Goal: Task Accomplishment & Management: Manage account settings

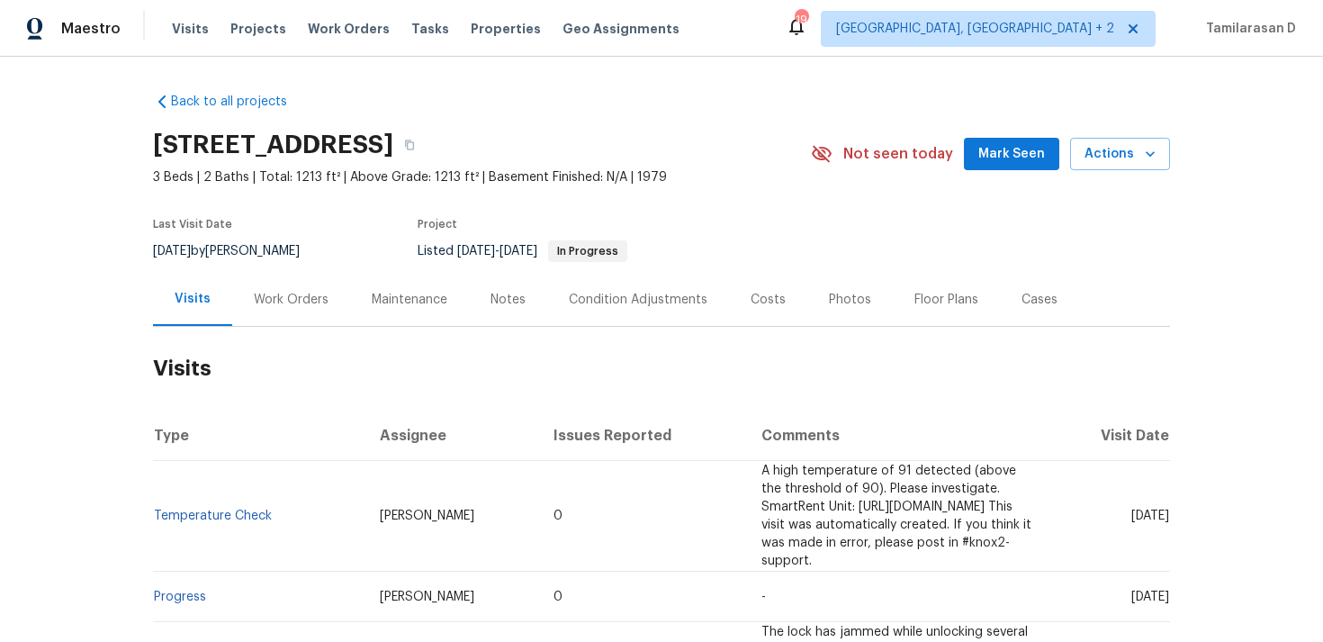
click at [277, 293] on div "Work Orders" at bounding box center [291, 300] width 75 height 18
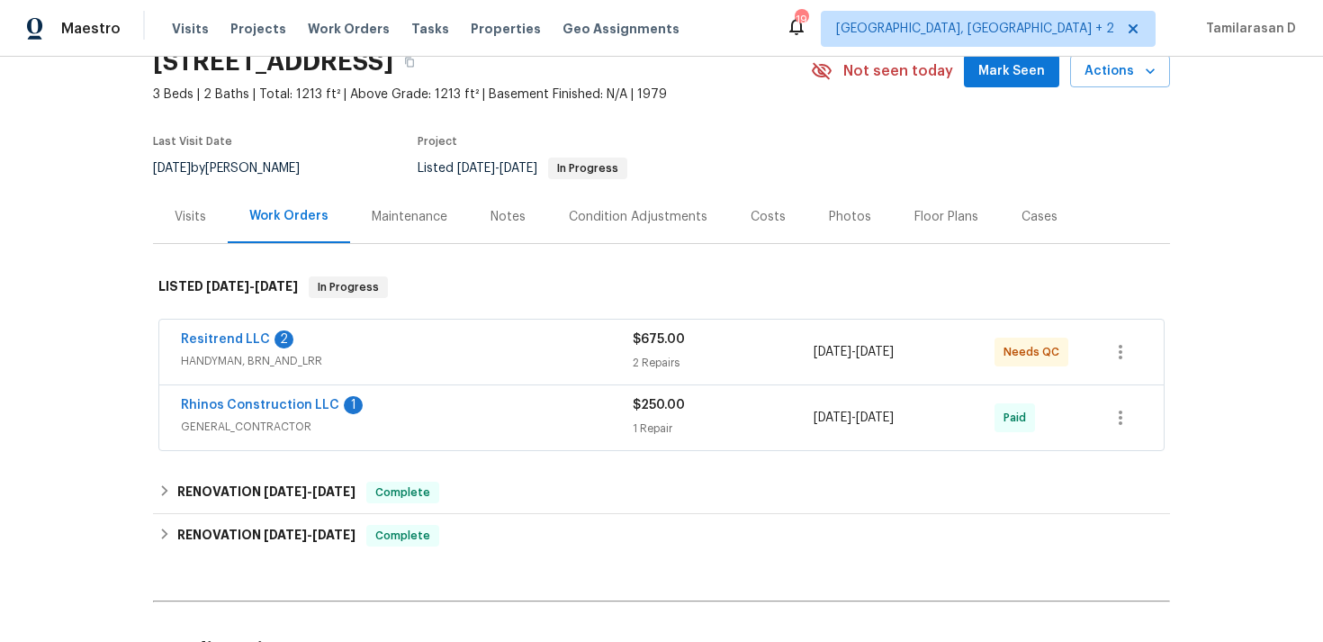
scroll to position [145, 0]
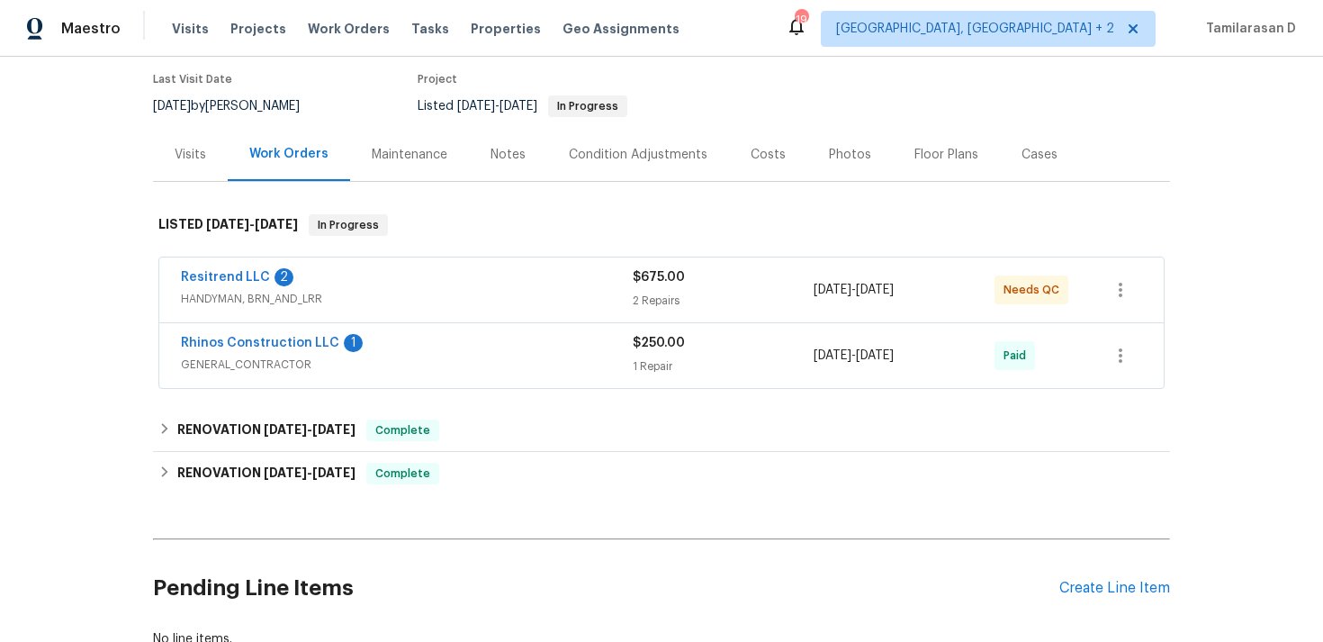
click at [386, 331] on div "Rhinos Construction LLC 1 GENERAL_CONTRACTOR $250.00 1 Repair 8/17/2025 - 8/20/…" at bounding box center [661, 355] width 1004 height 65
click at [410, 369] on span "GENERAL_CONTRACTOR" at bounding box center [407, 365] width 452 height 18
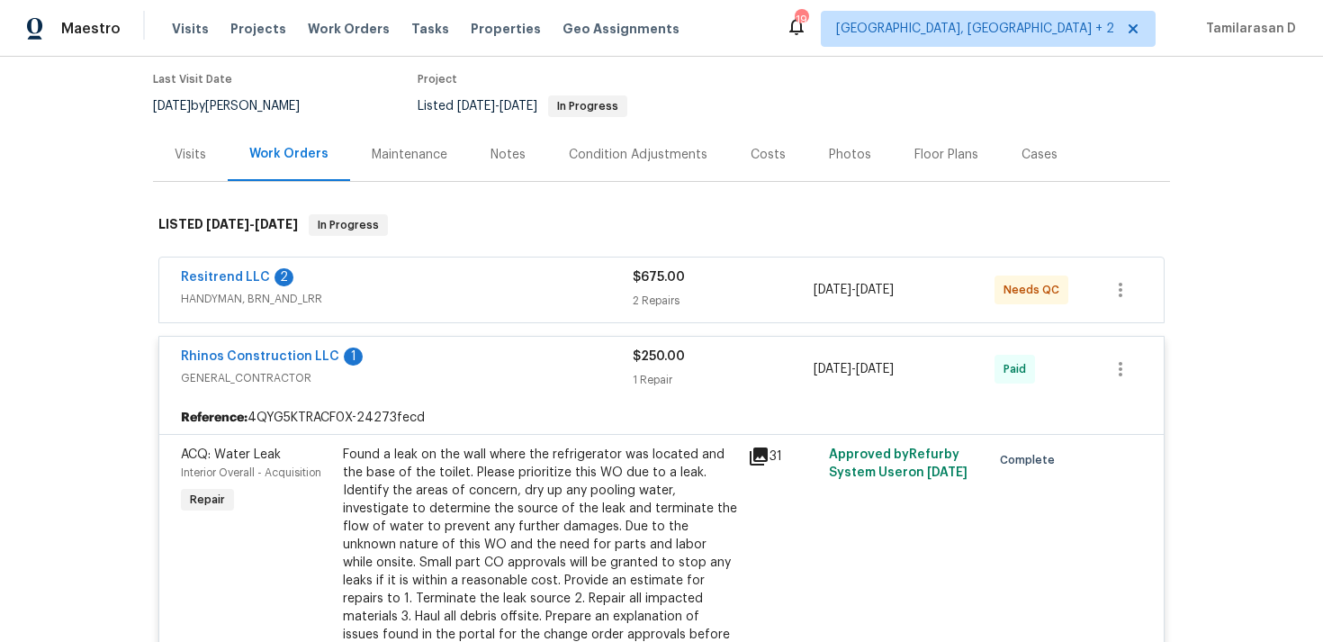
click at [367, 287] on div "Resitrend LLC 2" at bounding box center [407, 279] width 452 height 22
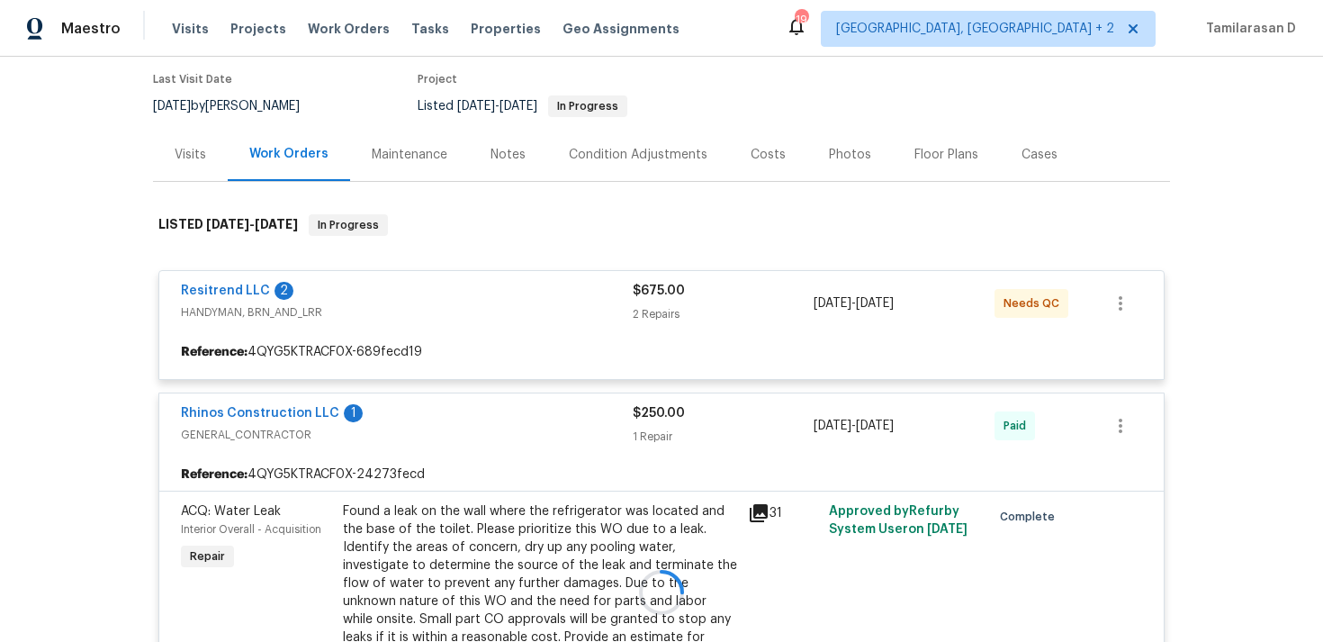
scroll to position [162, 0]
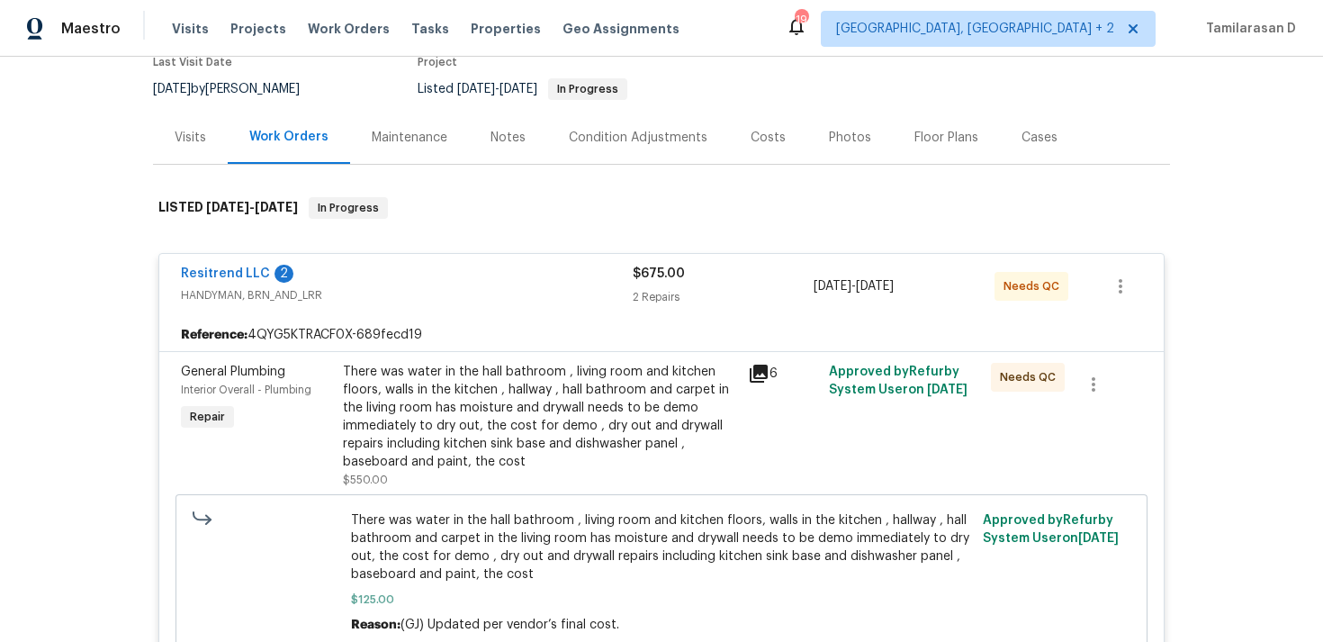
click at [374, 301] on span "HANDYMAN, BRN_AND_LRR" at bounding box center [407, 295] width 452 height 18
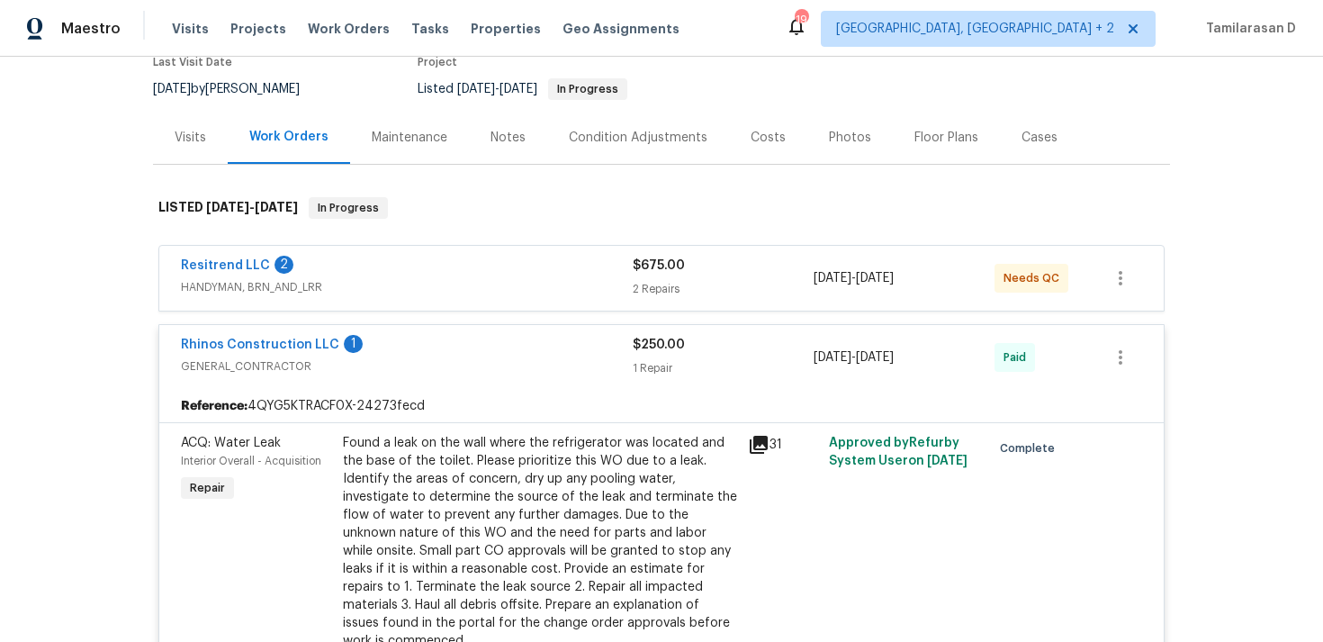
click at [385, 370] on span "GENERAL_CONTRACTOR" at bounding box center [407, 366] width 452 height 18
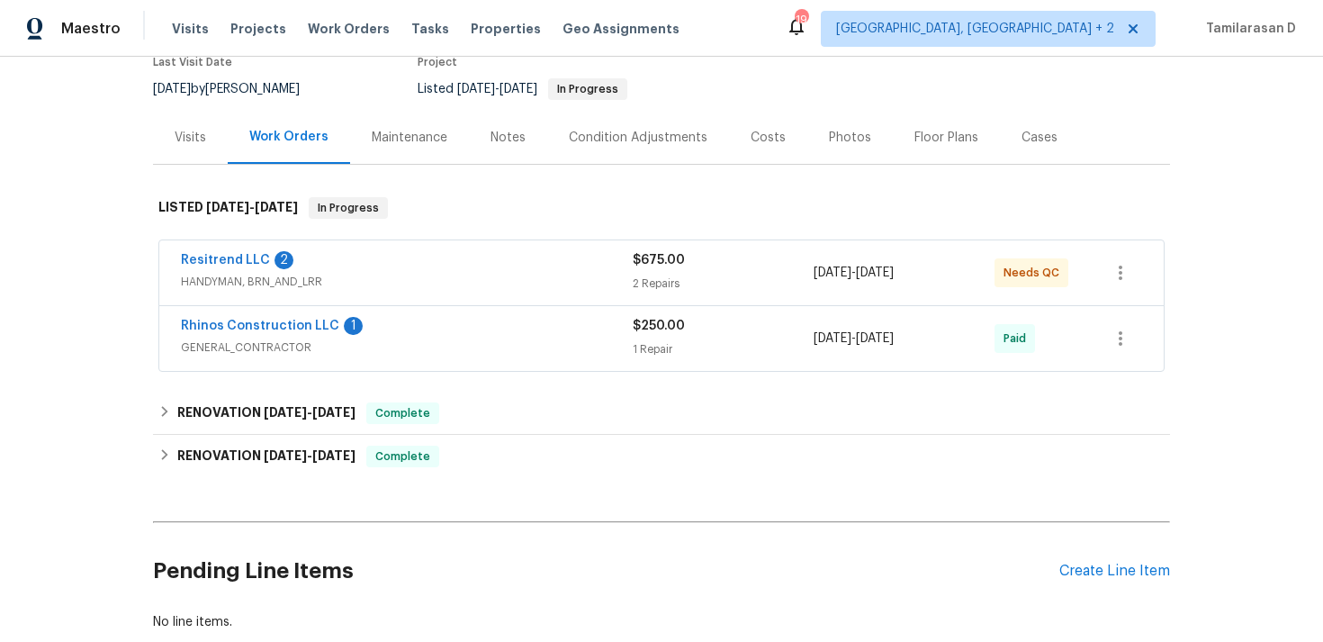
click at [345, 273] on span "HANDYMAN, BRN_AND_LRR" at bounding box center [407, 282] width 452 height 18
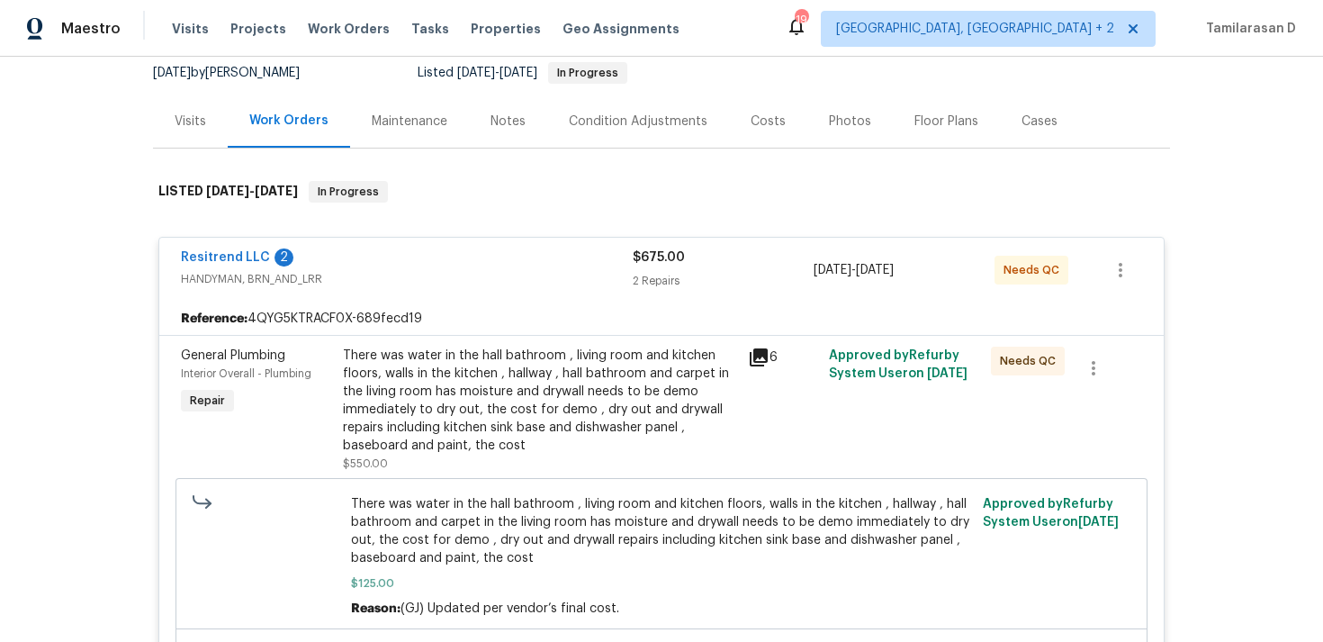
scroll to position [179, 0]
click at [383, 271] on span "HANDYMAN, BRN_AND_LRR" at bounding box center [407, 278] width 452 height 18
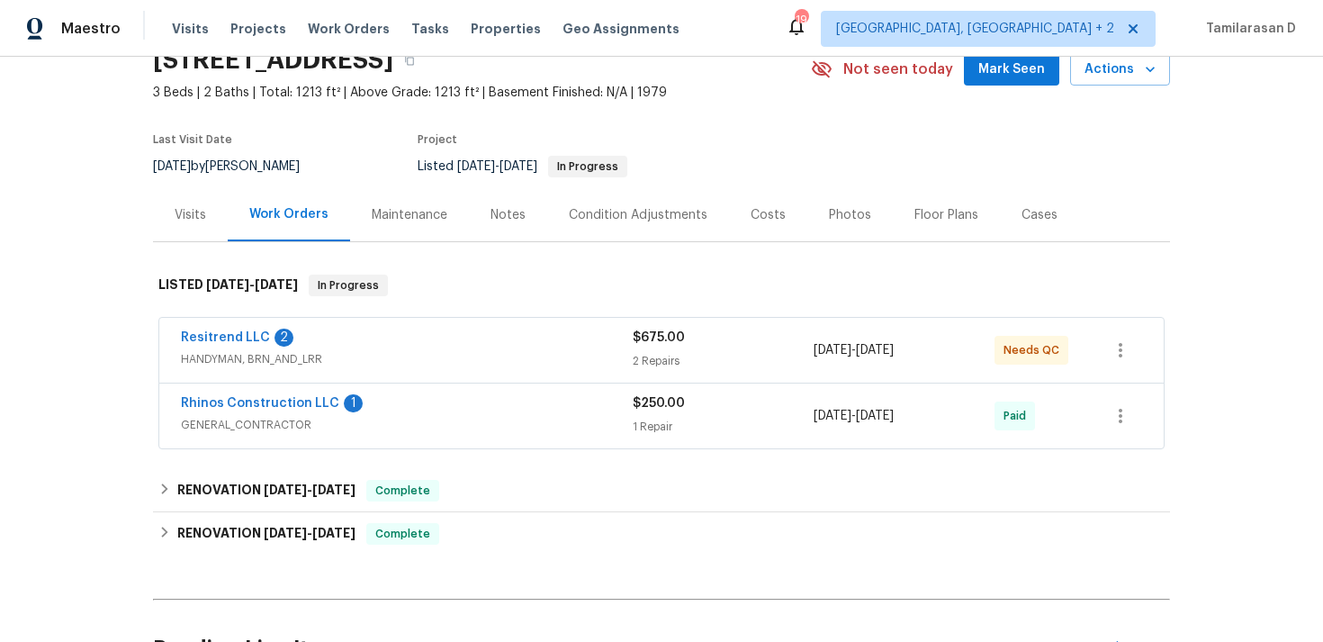
scroll to position [0, 0]
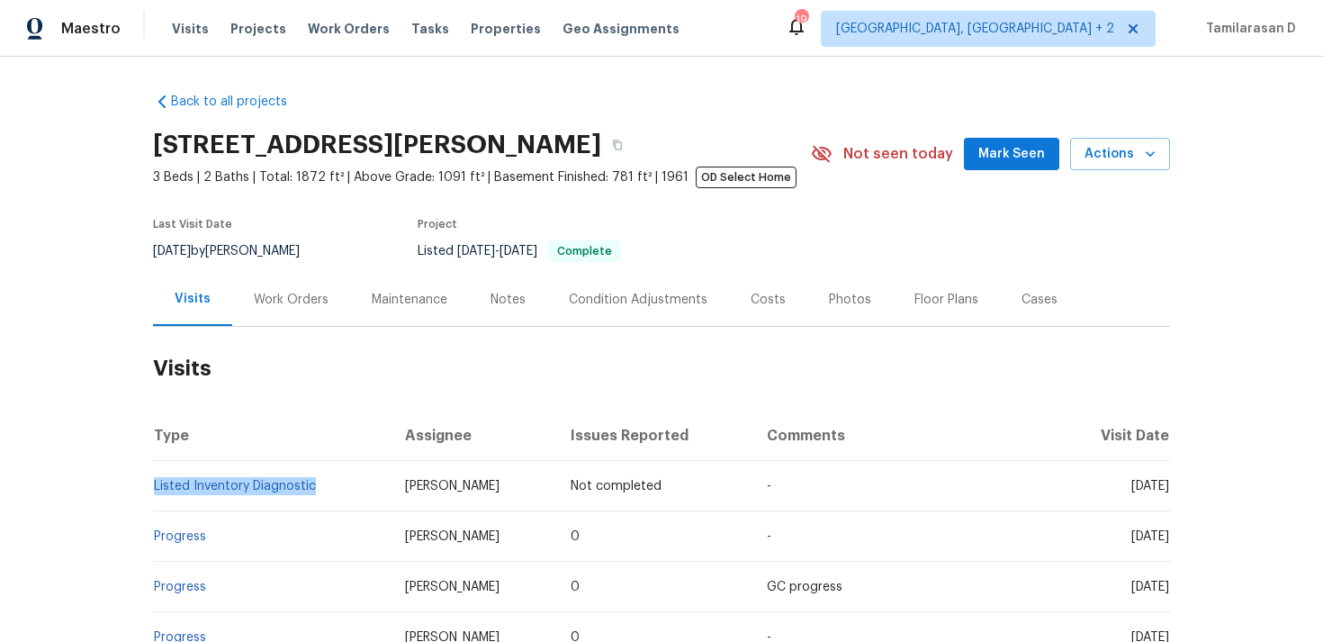
scroll to position [73, 0]
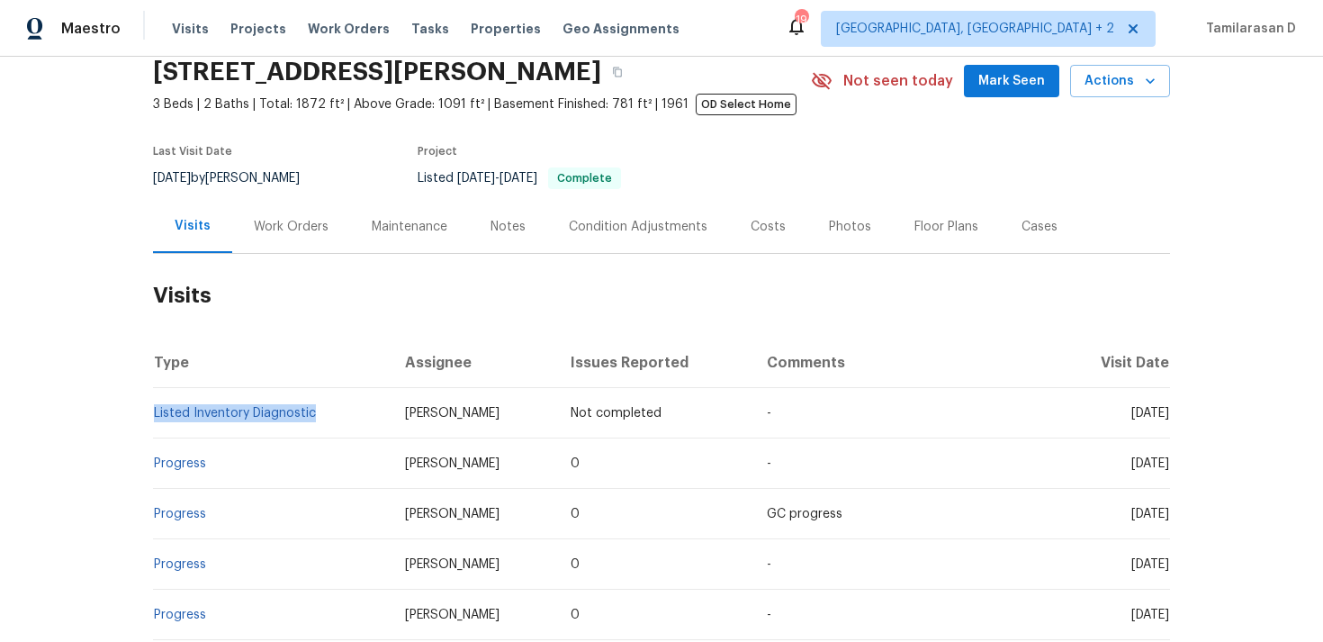
click at [302, 239] on div "Work Orders" at bounding box center [291, 226] width 118 height 53
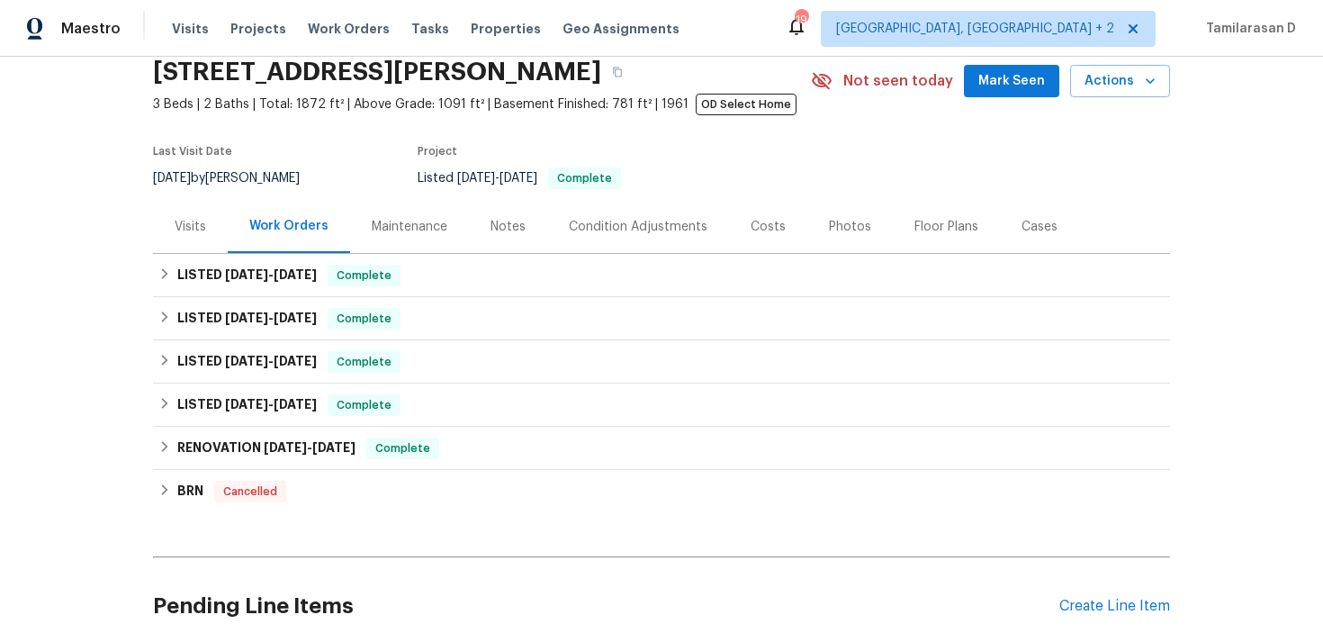
scroll to position [220, 0]
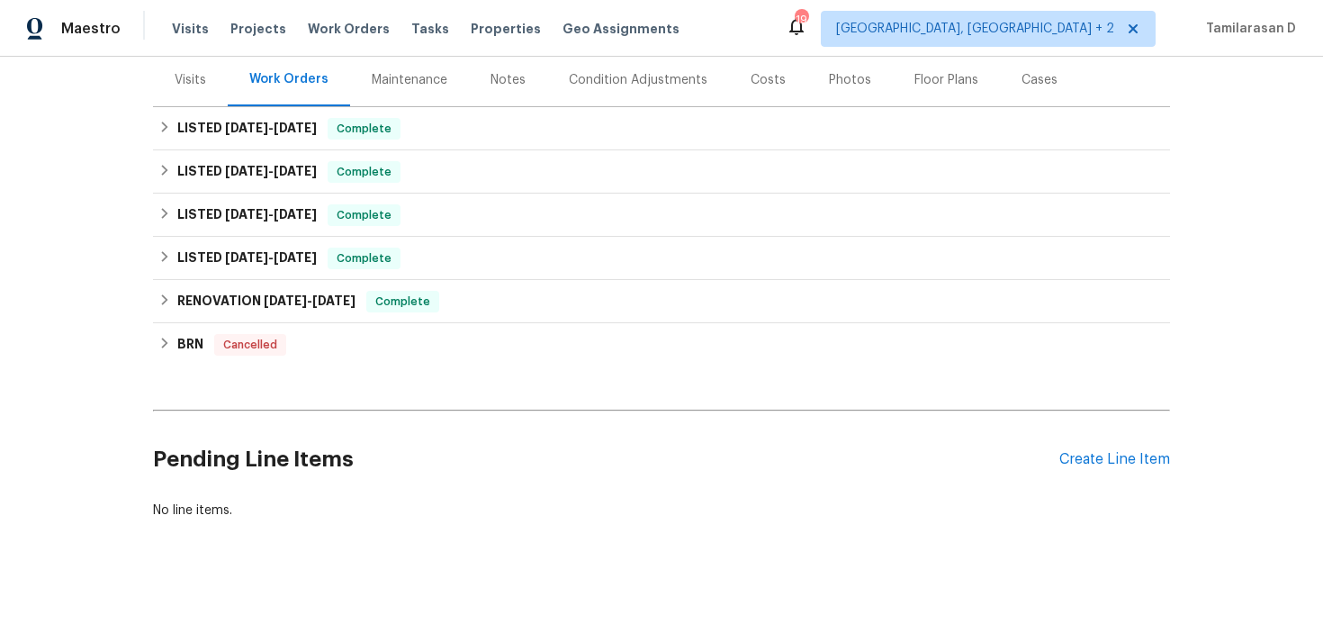
click at [530, 379] on div "Back to all projects [STREET_ADDRESS][PERSON_NAME] 3 Beds | 2 Baths | Total: 18…" at bounding box center [661, 196] width 1017 height 675
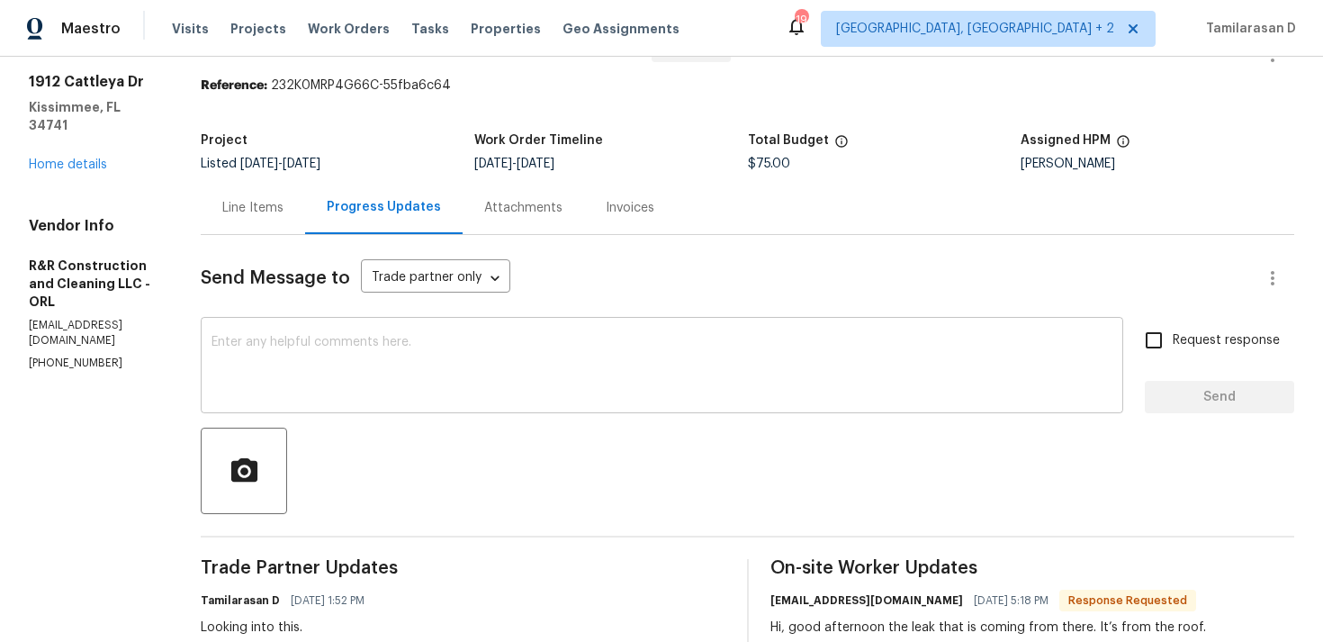
click at [293, 352] on textarea at bounding box center [662, 367] width 901 height 63
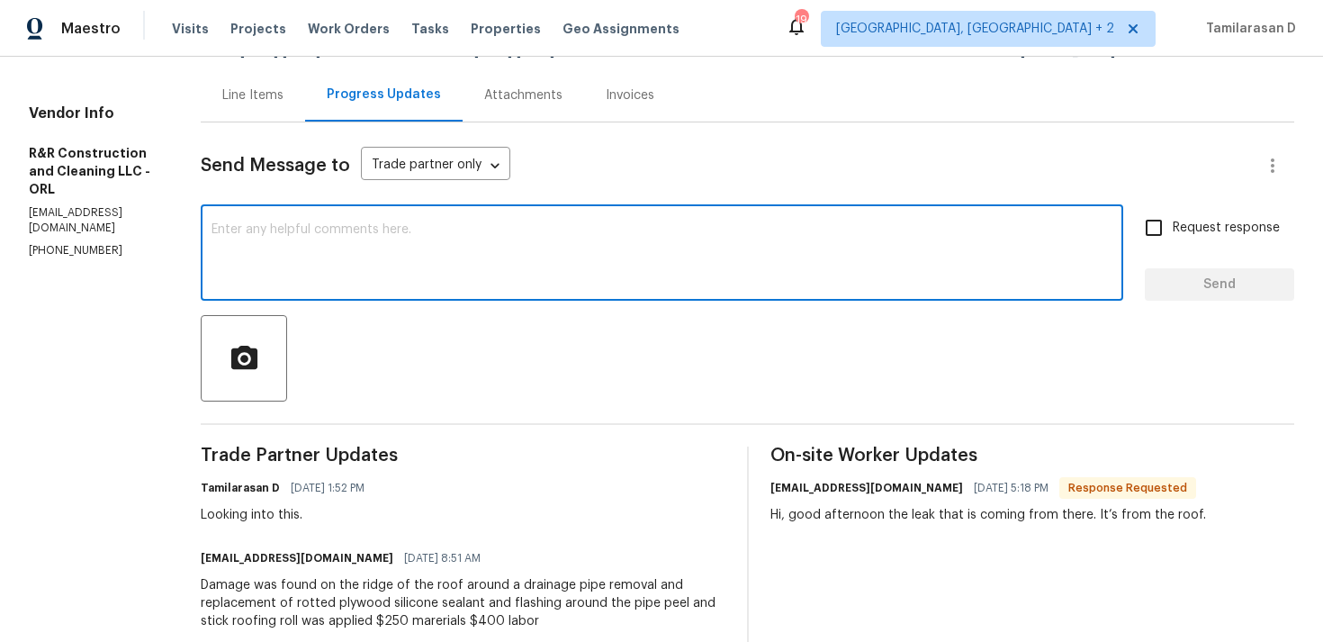
scroll to position [188, 0]
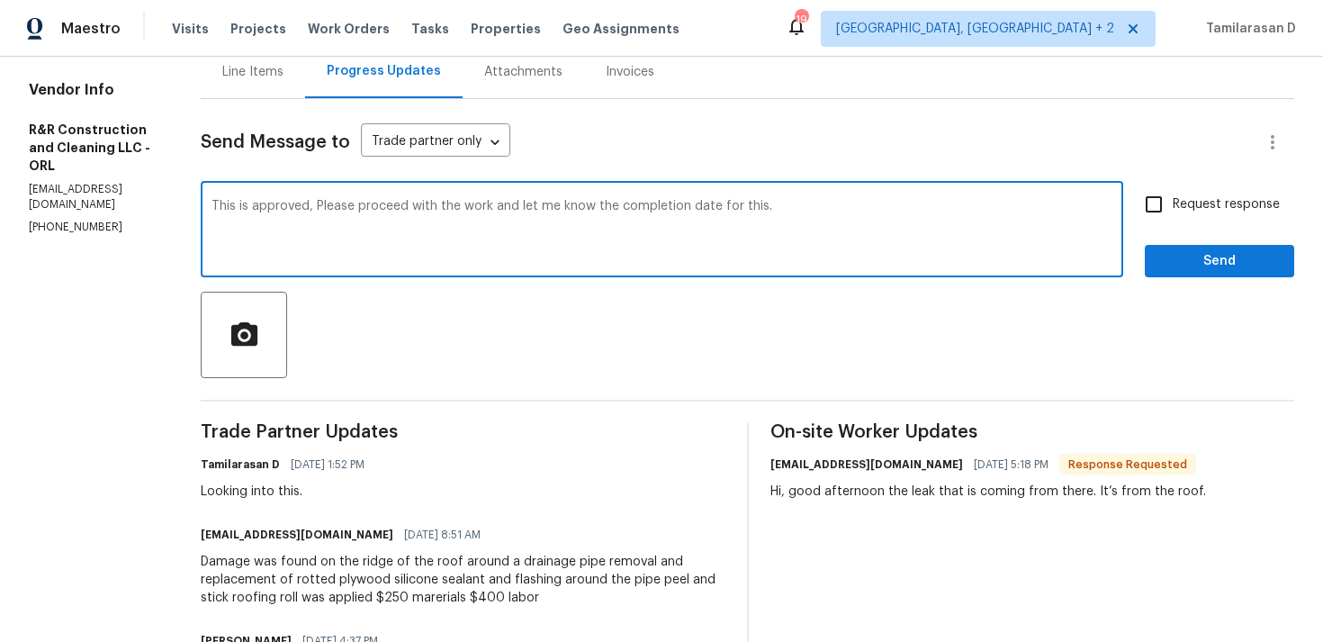
type textarea "This is approved, Please proceed with the work and let me know the completion d…"
click at [1171, 210] on input "Request response" at bounding box center [1154, 204] width 38 height 38
checkbox input "true"
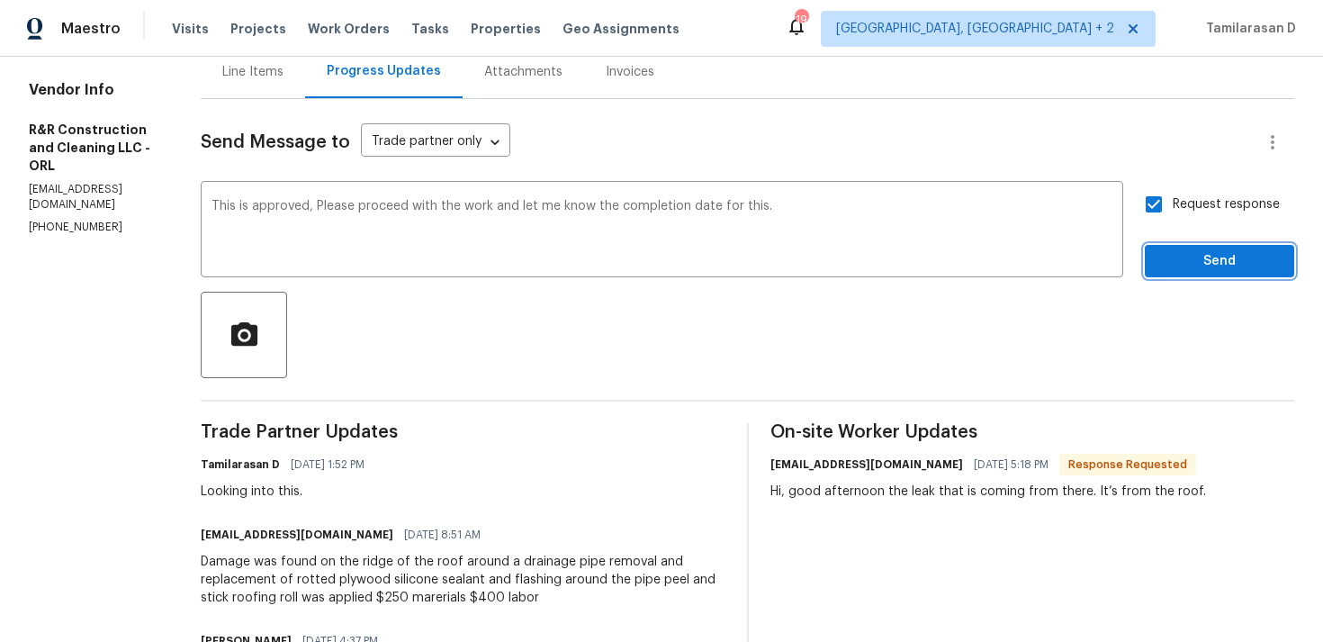
click at [1184, 259] on span "Send" at bounding box center [1219, 261] width 121 height 23
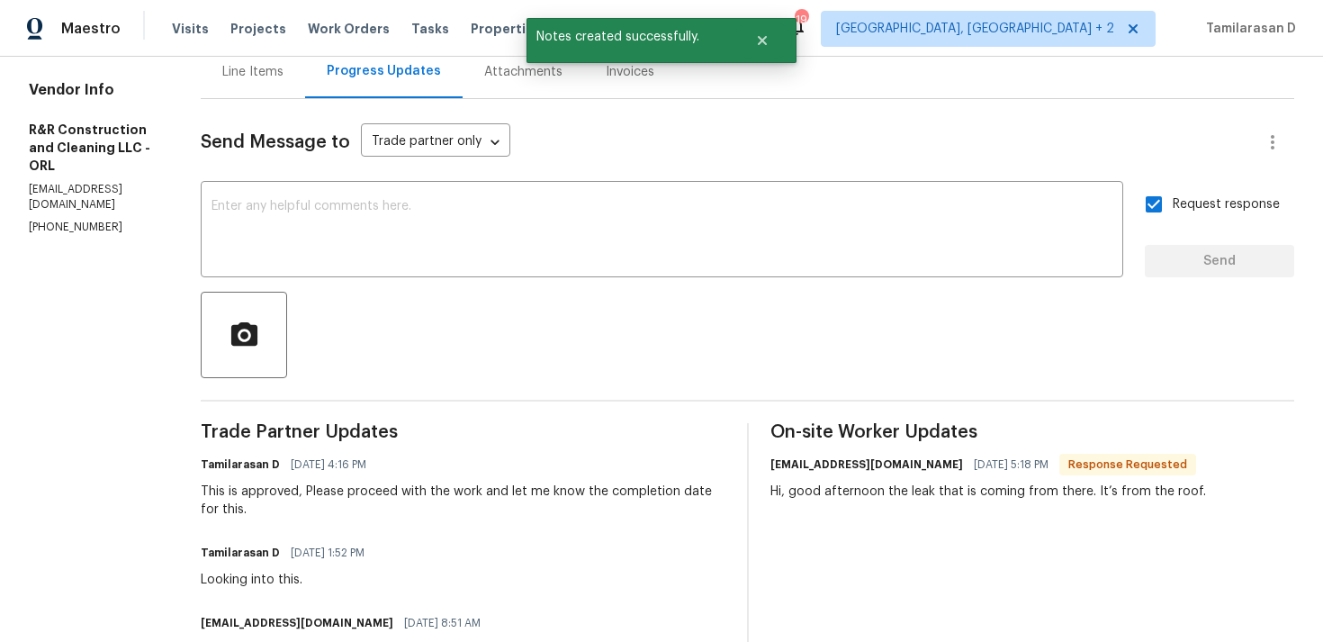
scroll to position [370, 0]
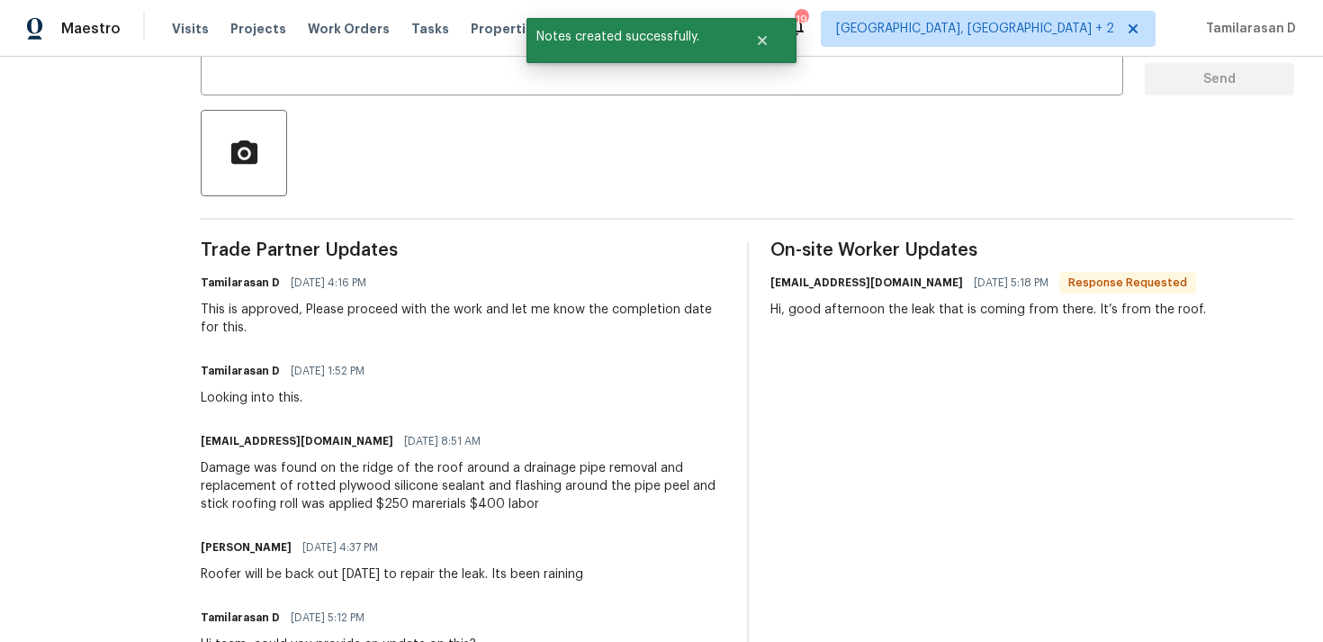
click at [338, 486] on div "Damage was found on the ridge of the roof around a drainage pipe removal and re…" at bounding box center [463, 486] width 525 height 54
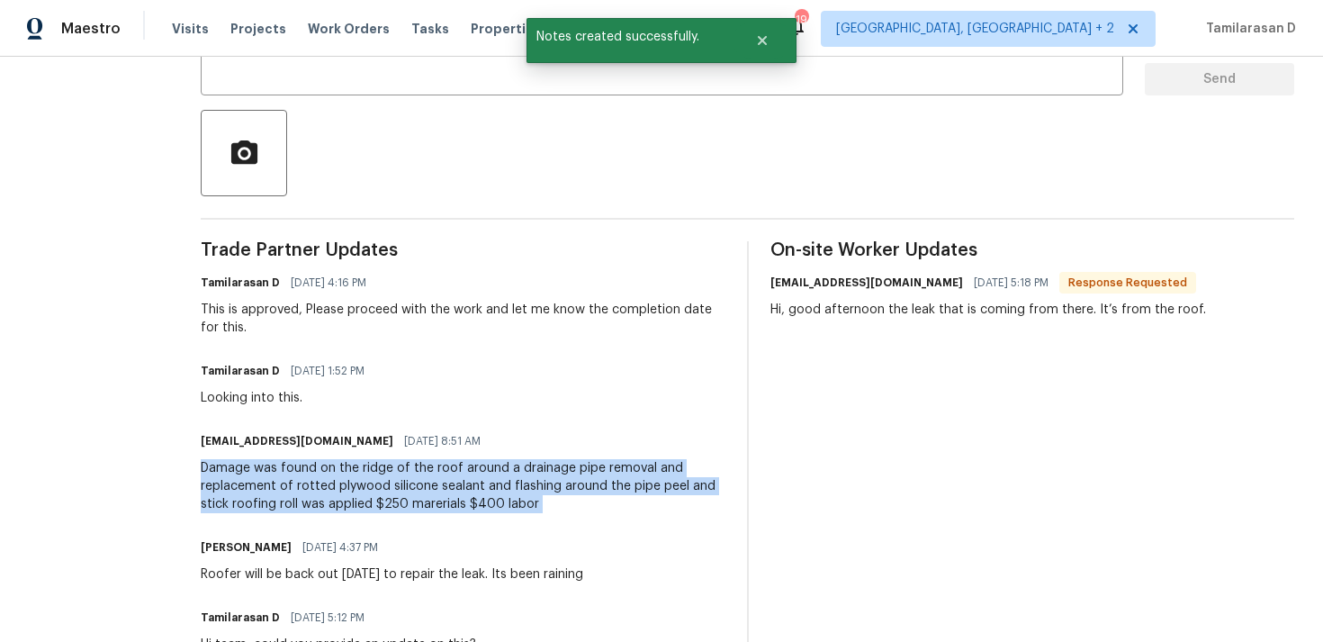
copy div "Damage was found on the ridge of the roof around a drainage pipe removal and re…"
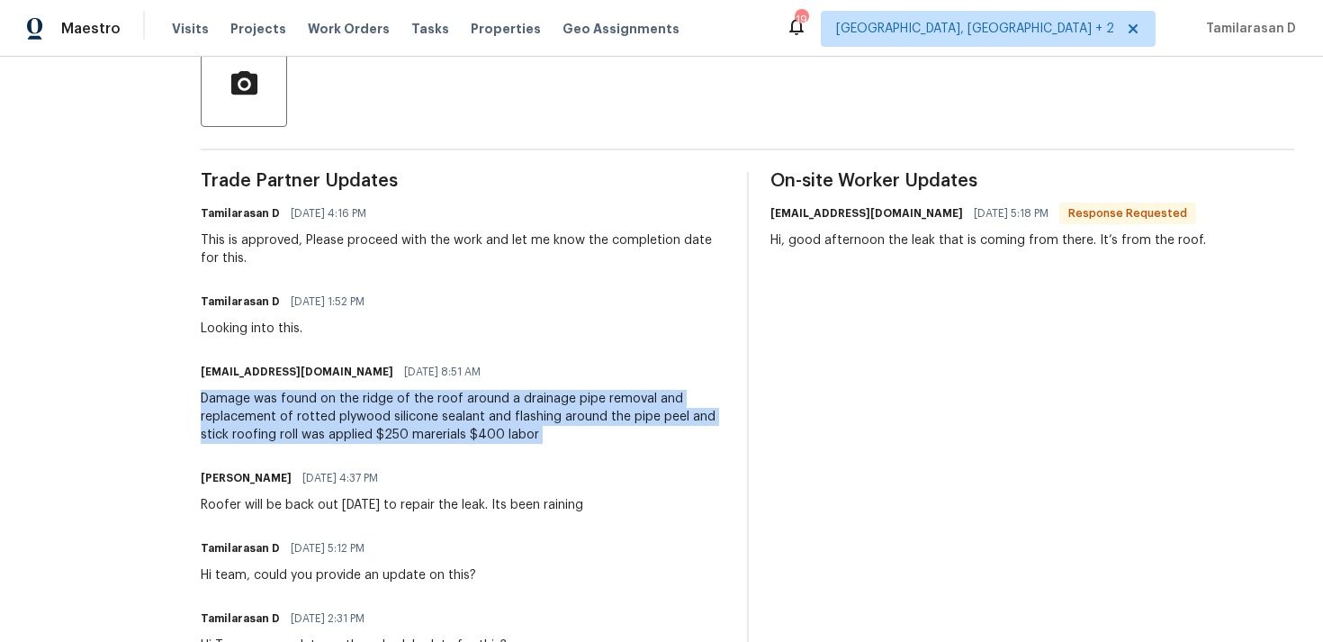
scroll to position [0, 0]
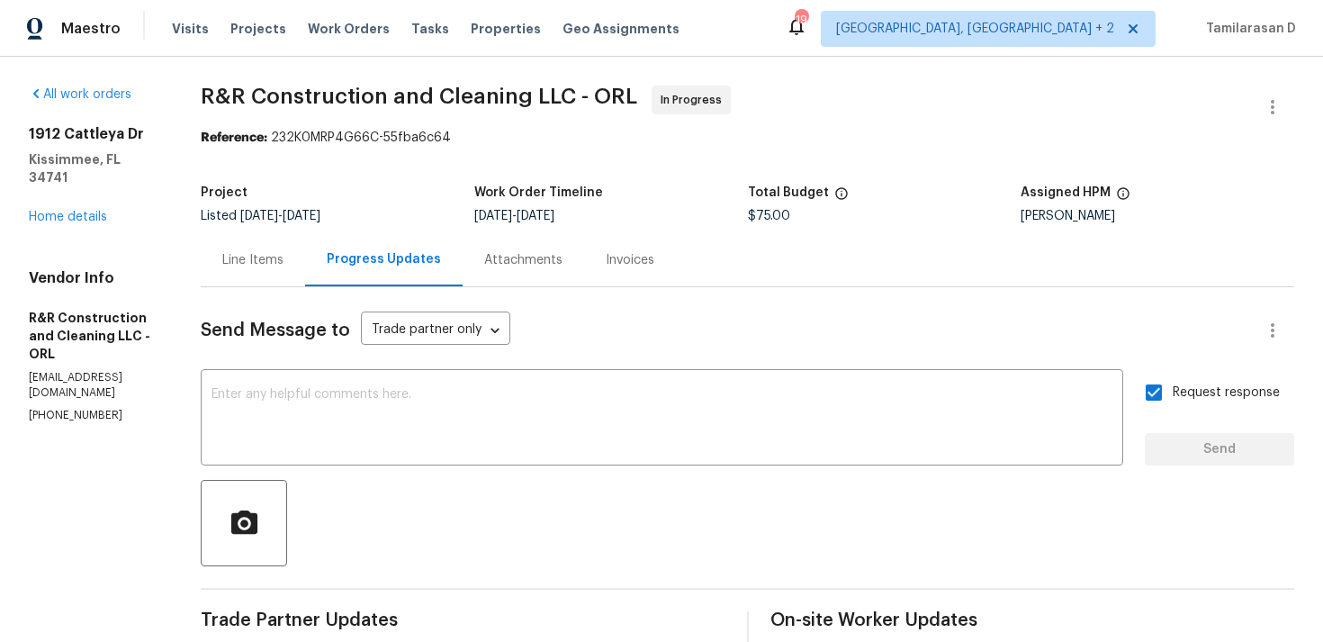
click at [284, 251] on div "Line Items" at bounding box center [252, 260] width 61 height 18
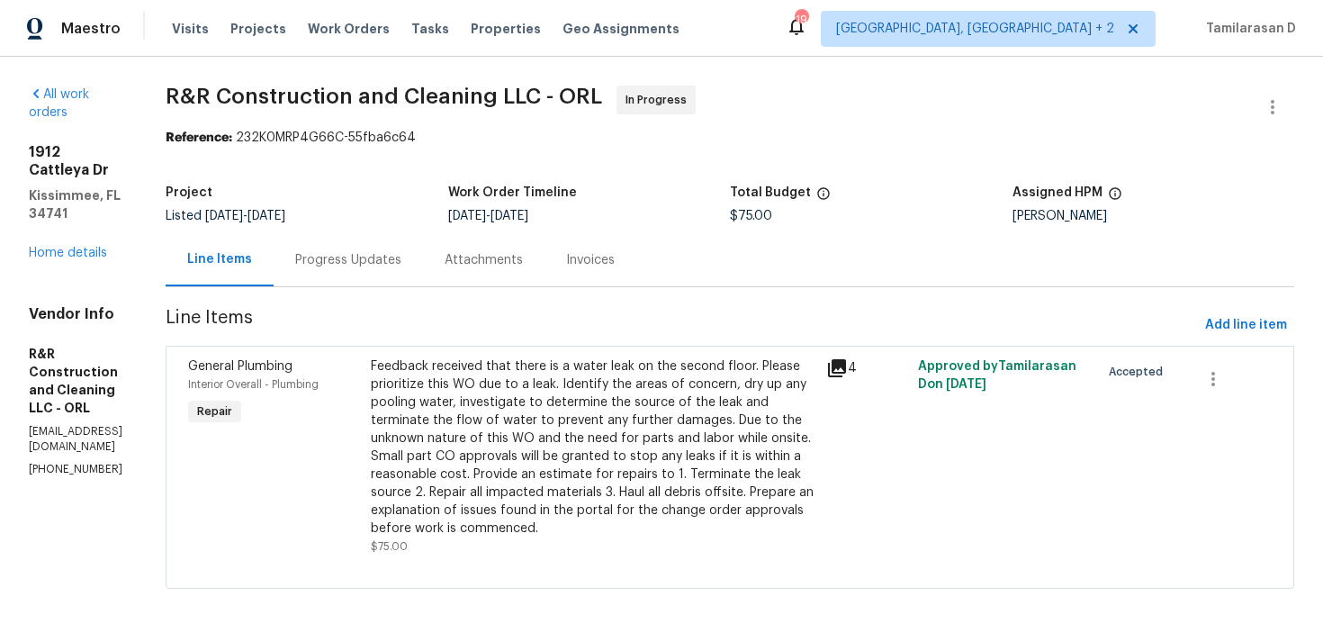
click at [562, 372] on div "Feedback received that there is a water leak on the second floor. Please priori…" at bounding box center [594, 447] width 446 height 180
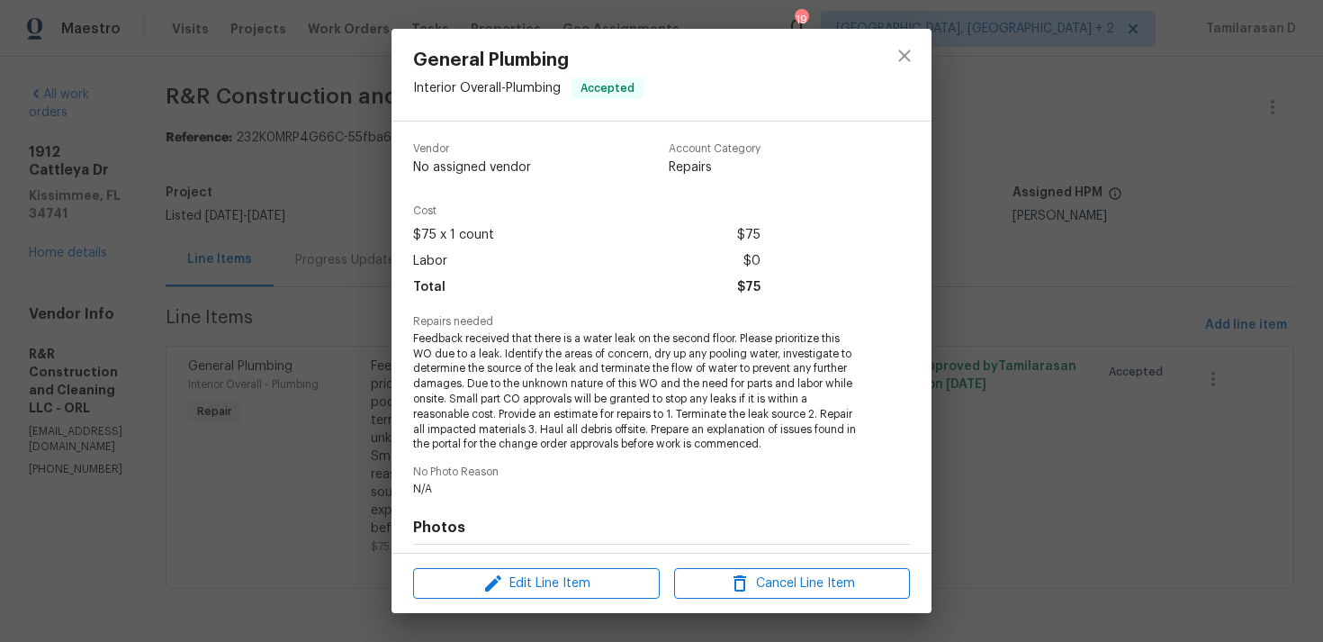
scroll to position [248, 0]
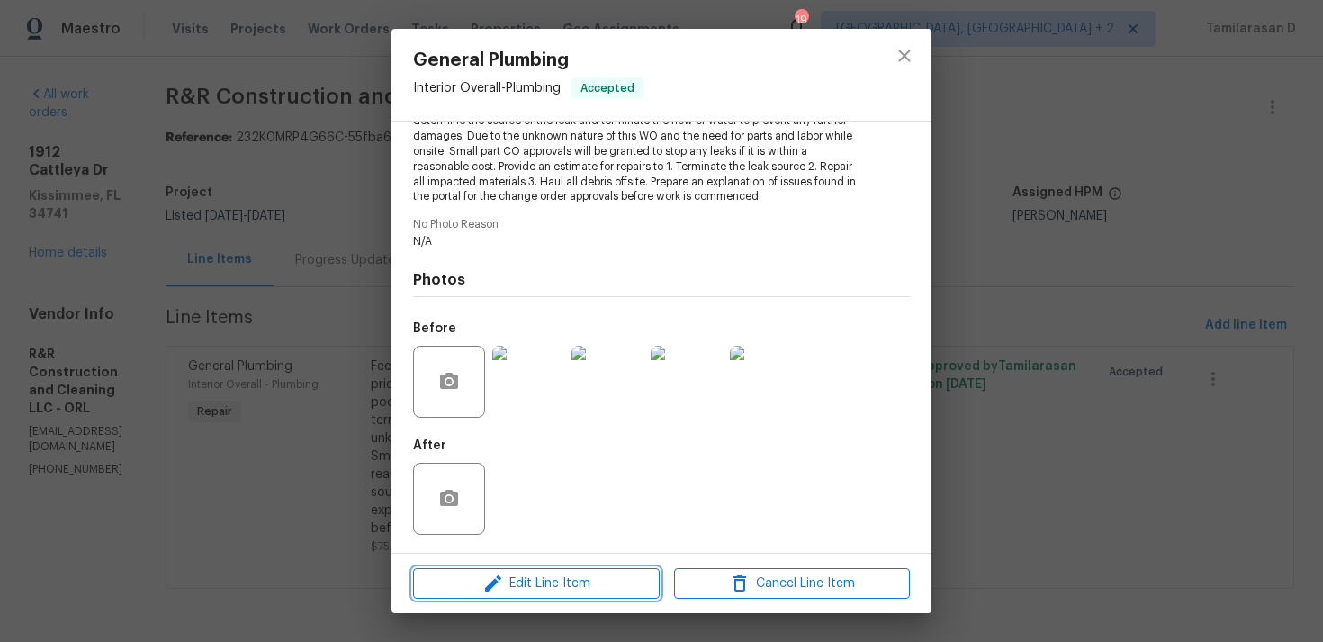
click at [500, 568] on button "Edit Line Item" at bounding box center [536, 584] width 247 height 32
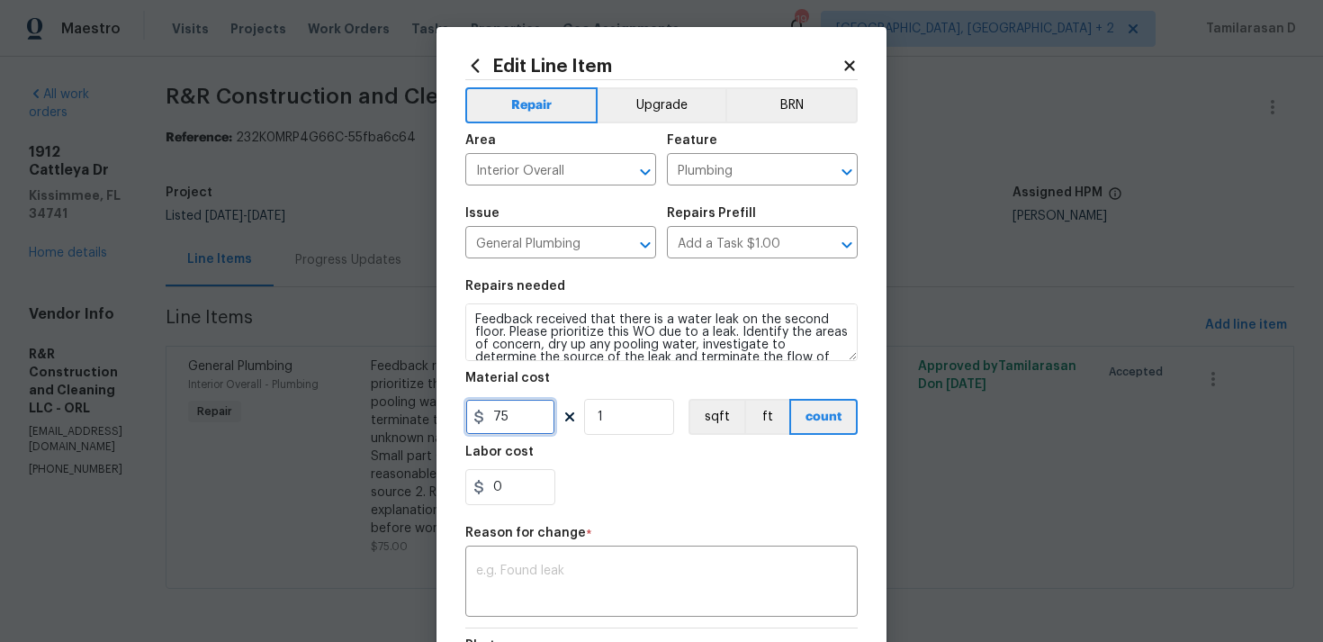
click at [500, 405] on input "75" at bounding box center [510, 417] width 90 height 36
type input "650"
click at [547, 562] on div "x ​" at bounding box center [661, 583] width 392 height 67
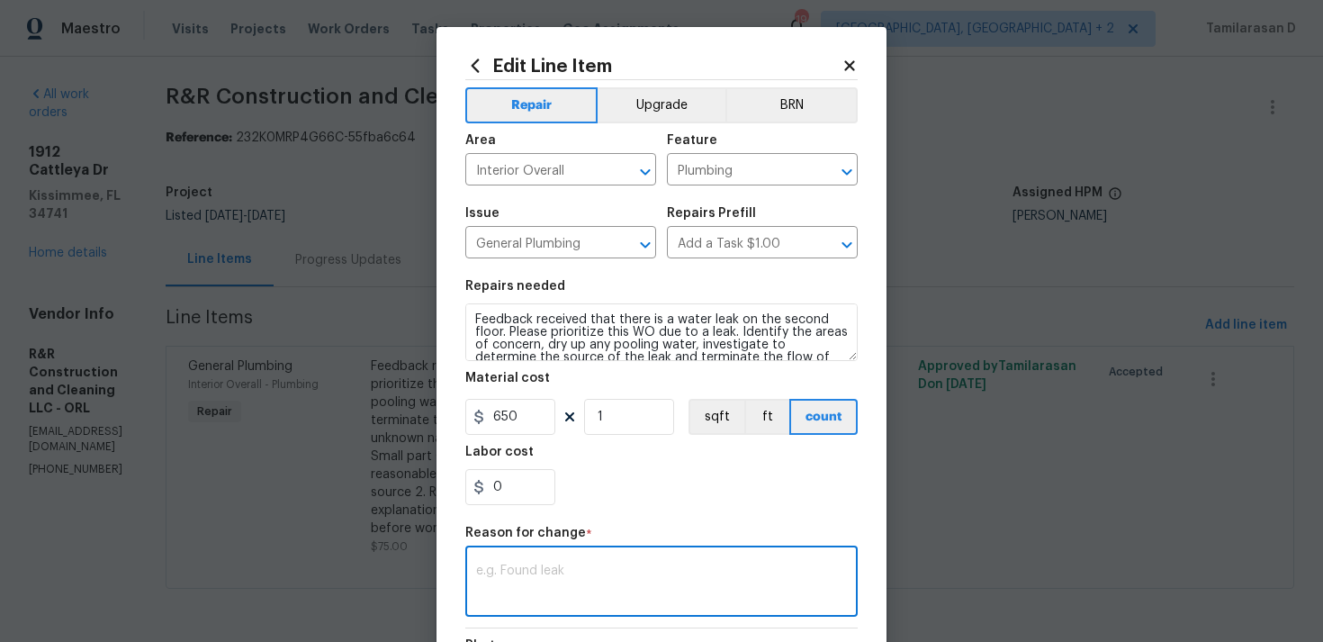
paste textarea "(TD) Updated cost per BR team approval."
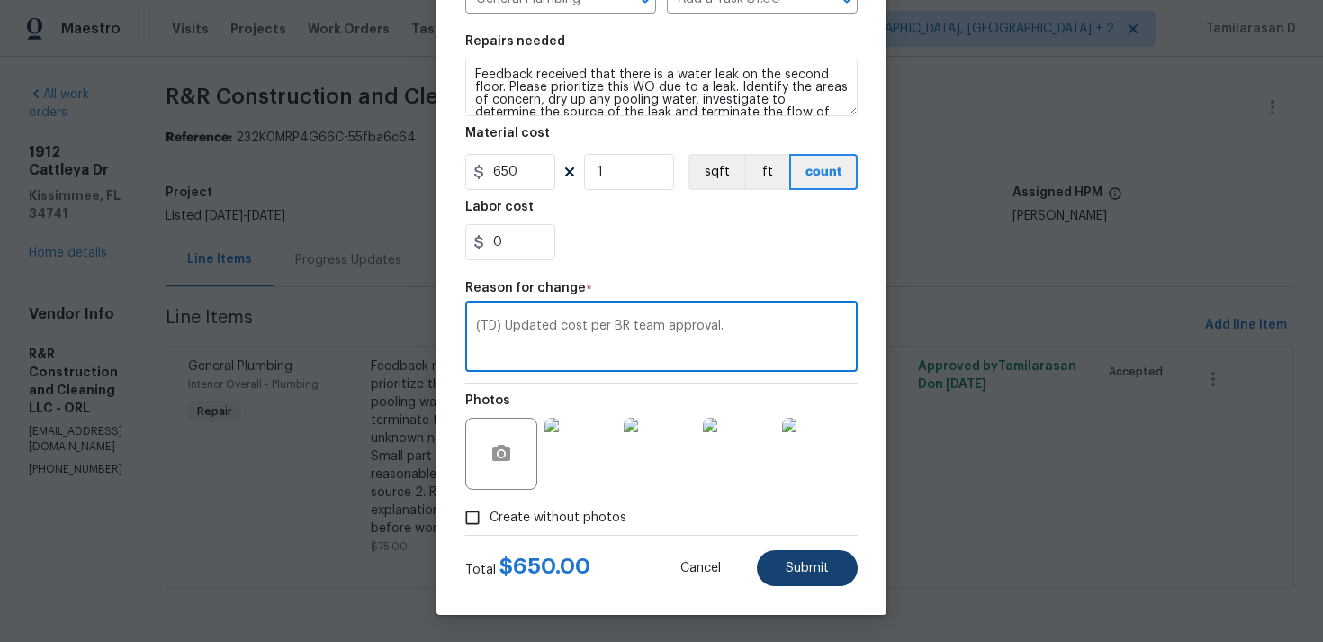
type textarea "(TD) Updated cost per BR team approval."
click at [787, 572] on span "Submit" at bounding box center [807, 569] width 43 height 14
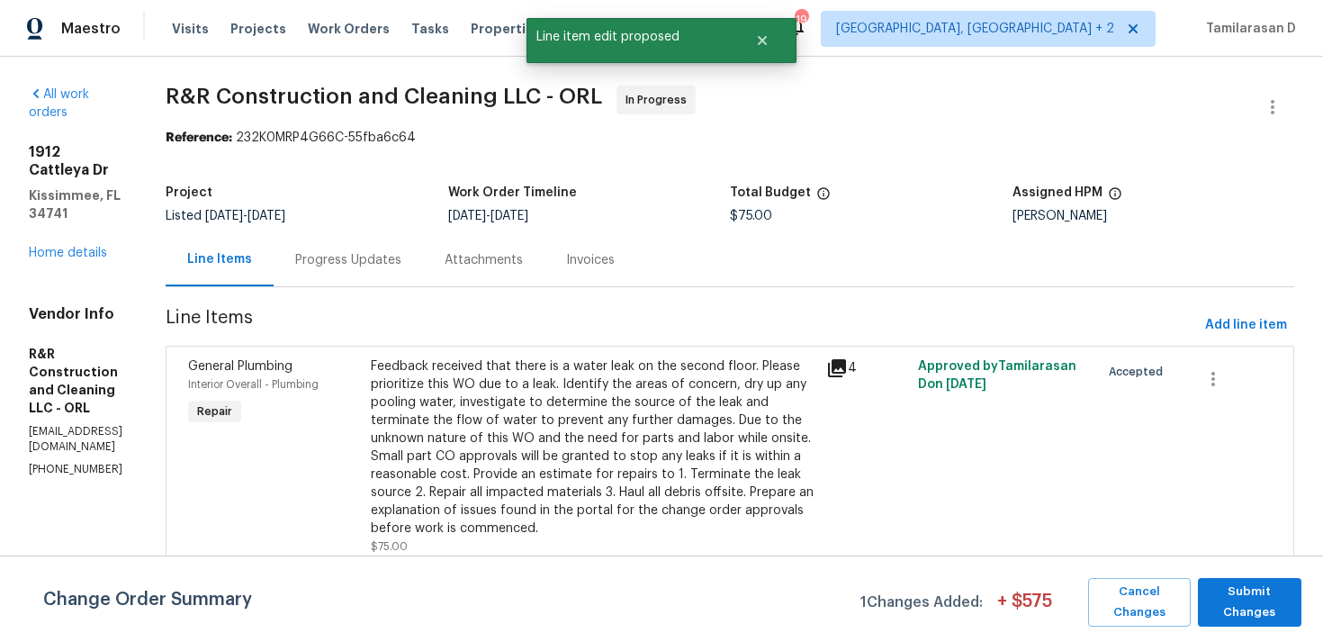
scroll to position [0, 0]
click at [1266, 607] on span "Submit Changes" at bounding box center [1250, 601] width 86 height 41
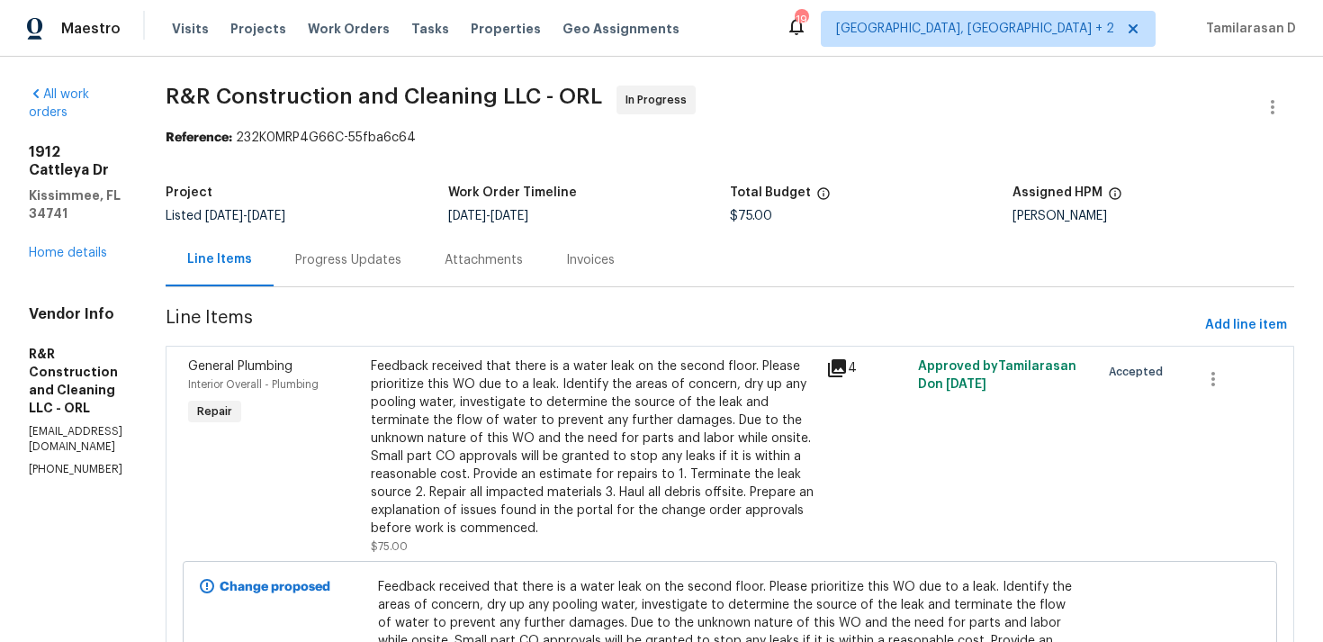
click at [388, 270] on div "Progress Updates" at bounding box center [348, 259] width 149 height 53
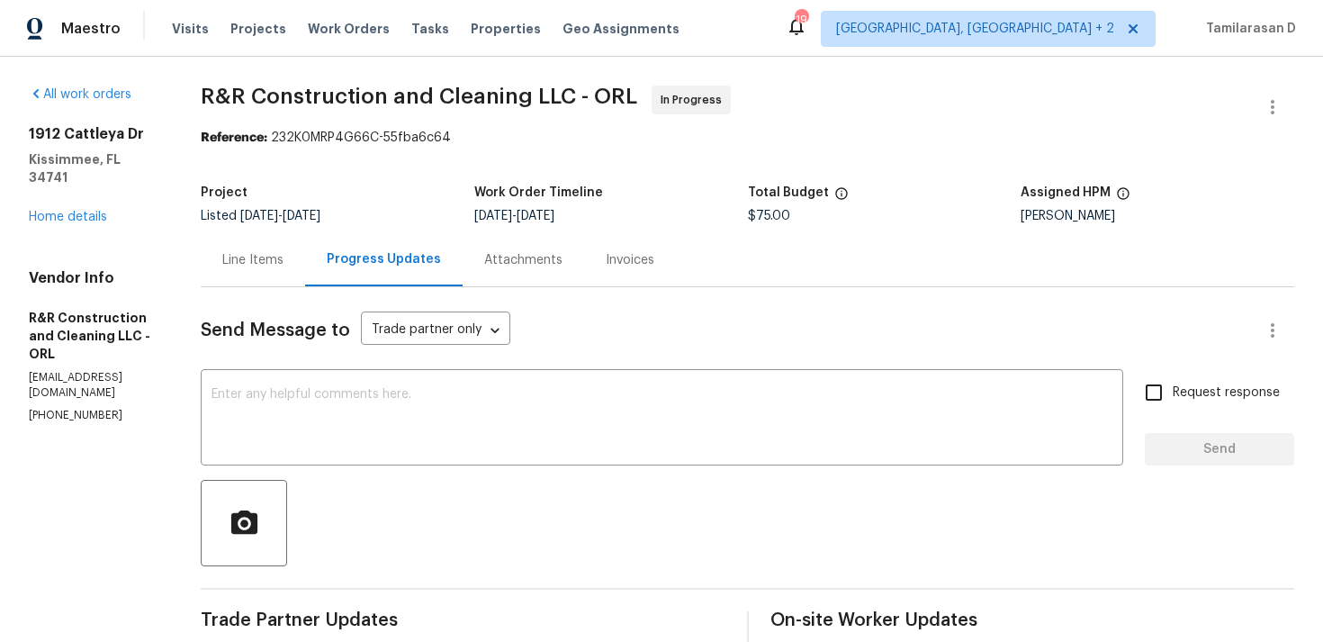
click at [284, 253] on div "Line Items" at bounding box center [252, 260] width 61 height 18
